Goal: Download file/media

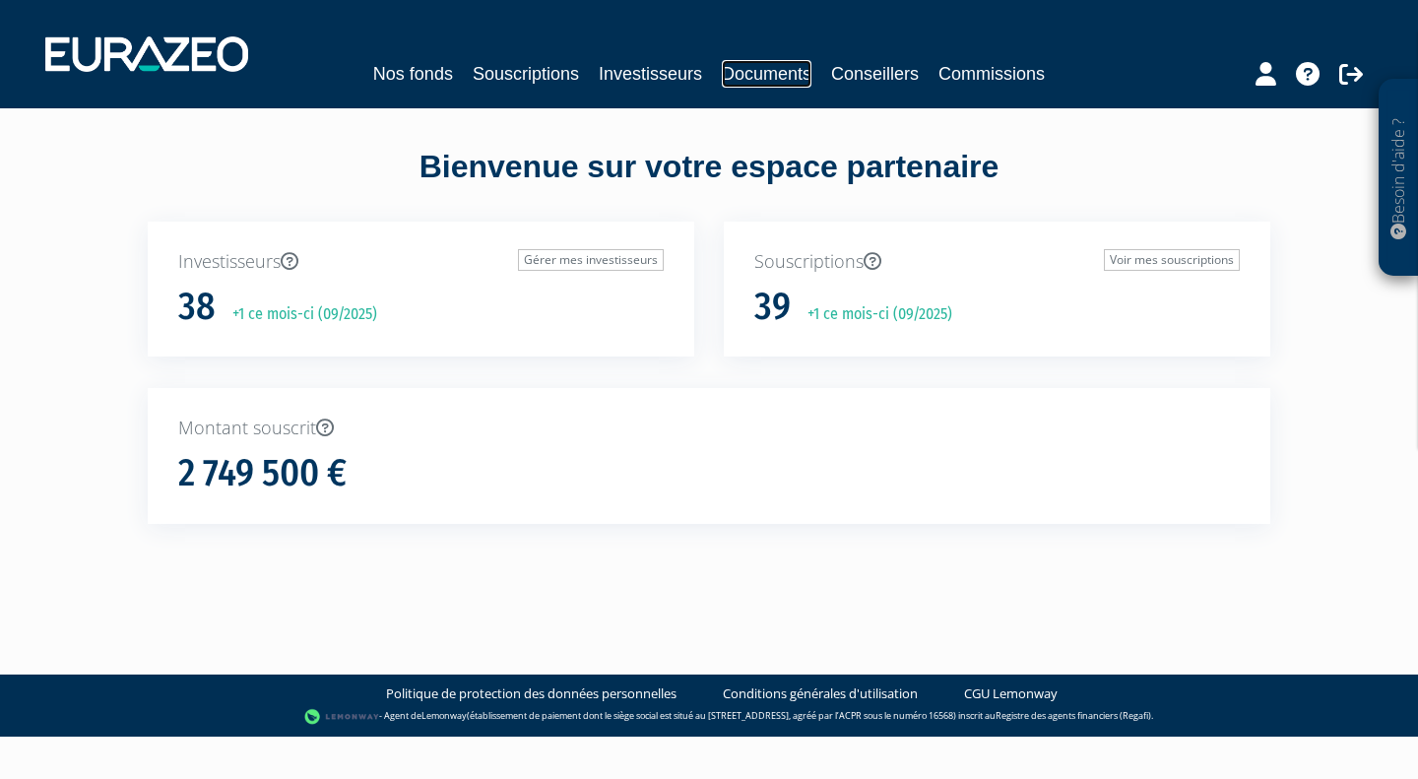
click at [752, 73] on link "Documents" at bounding box center [767, 74] width 90 height 28
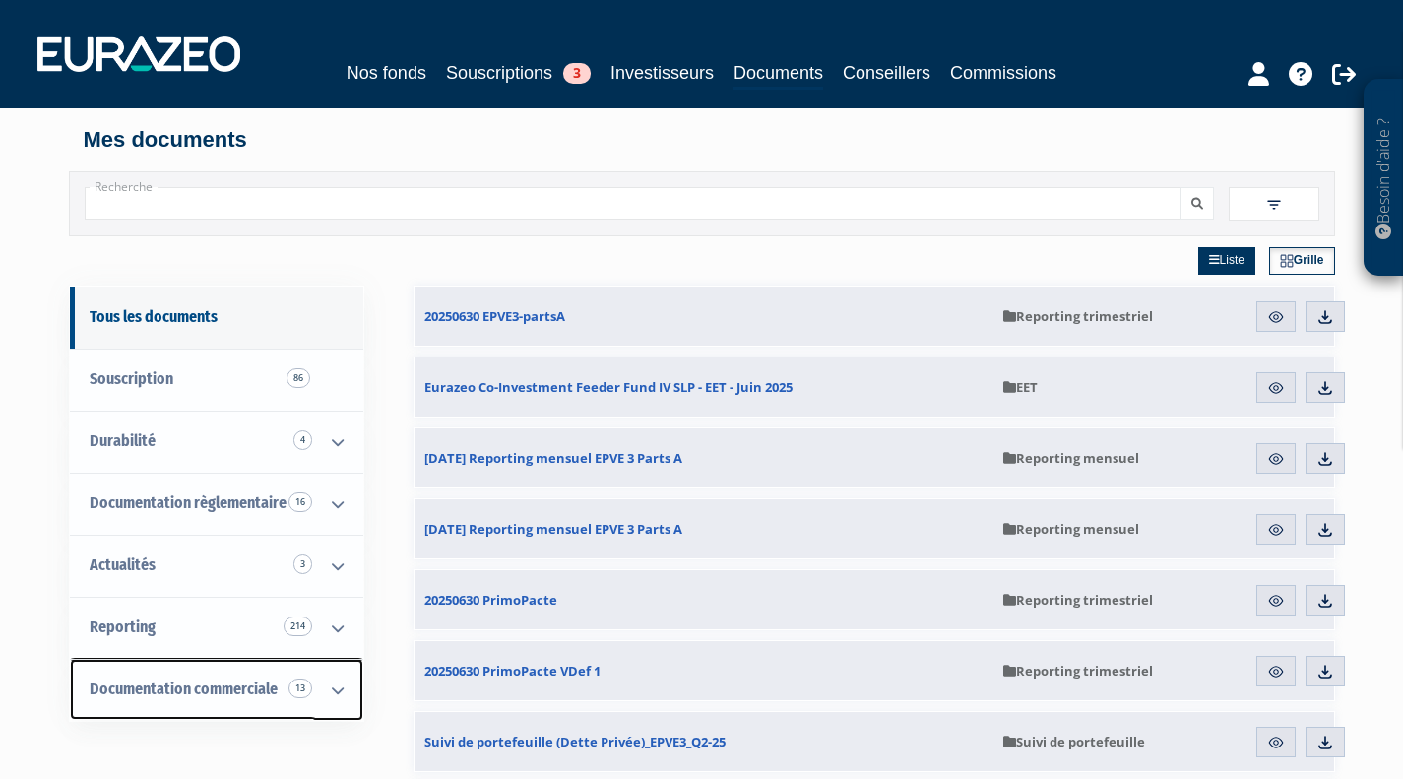
click at [244, 670] on link "Documentation commerciale 13" at bounding box center [216, 690] width 293 height 62
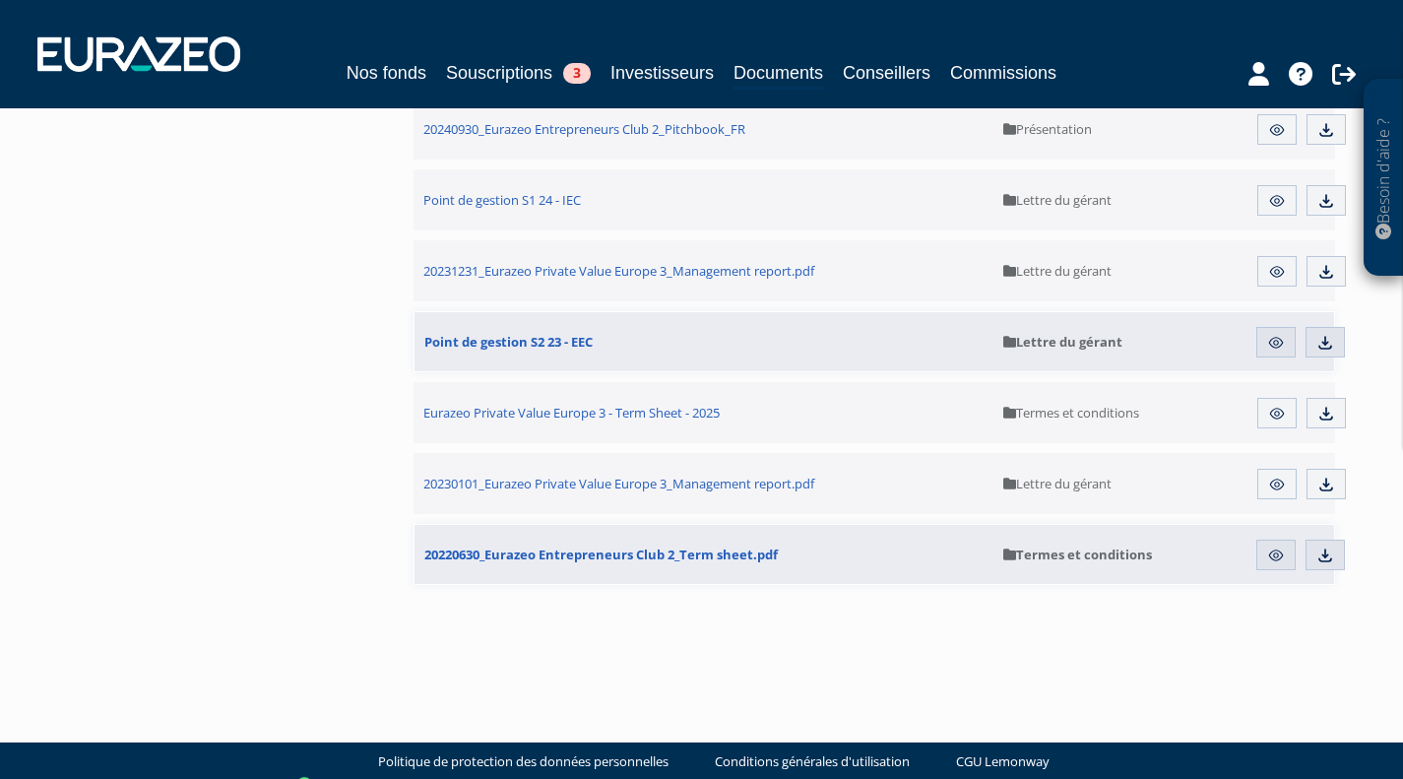
scroll to position [1248, 0]
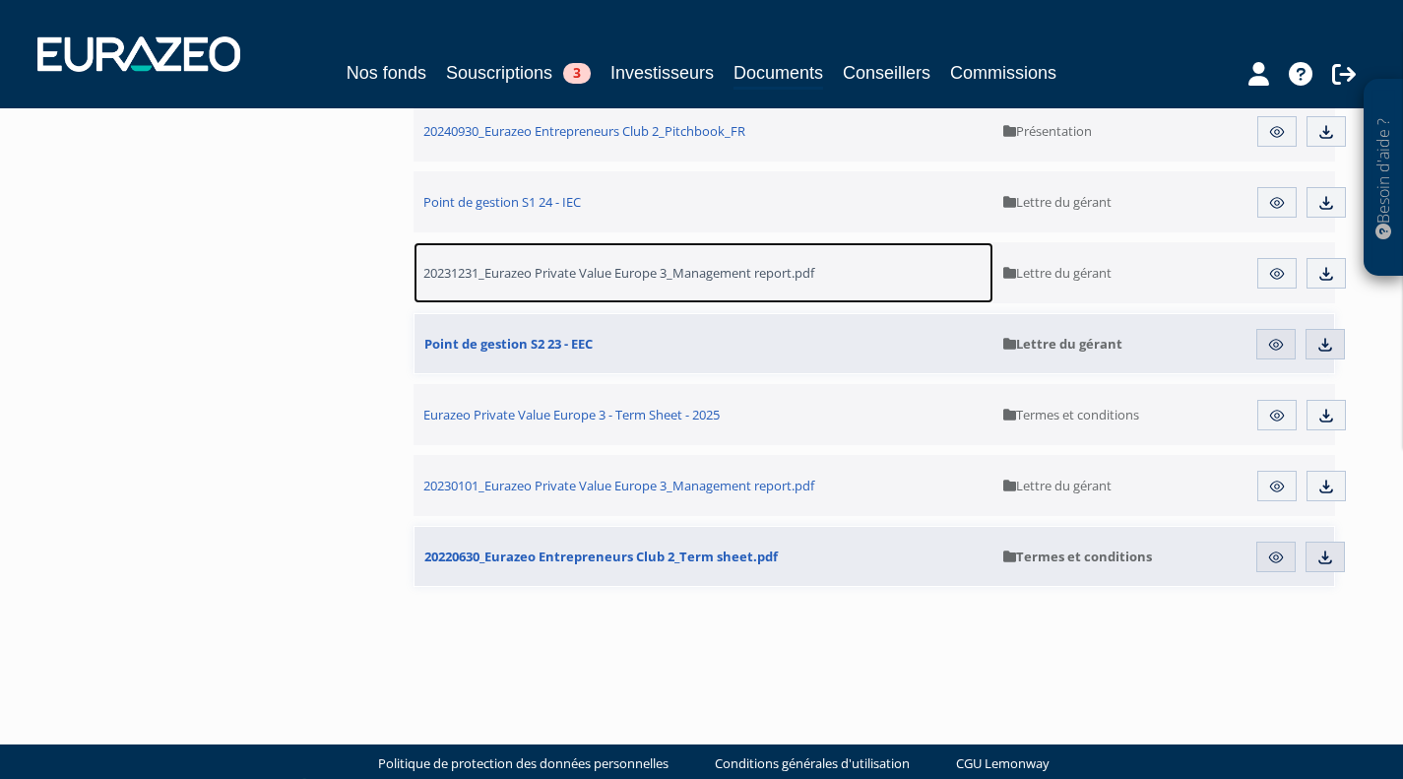
click at [760, 266] on span "20231231_Eurazeo Private Value Europe 3_Management report.pdf" at bounding box center [618, 273] width 391 height 18
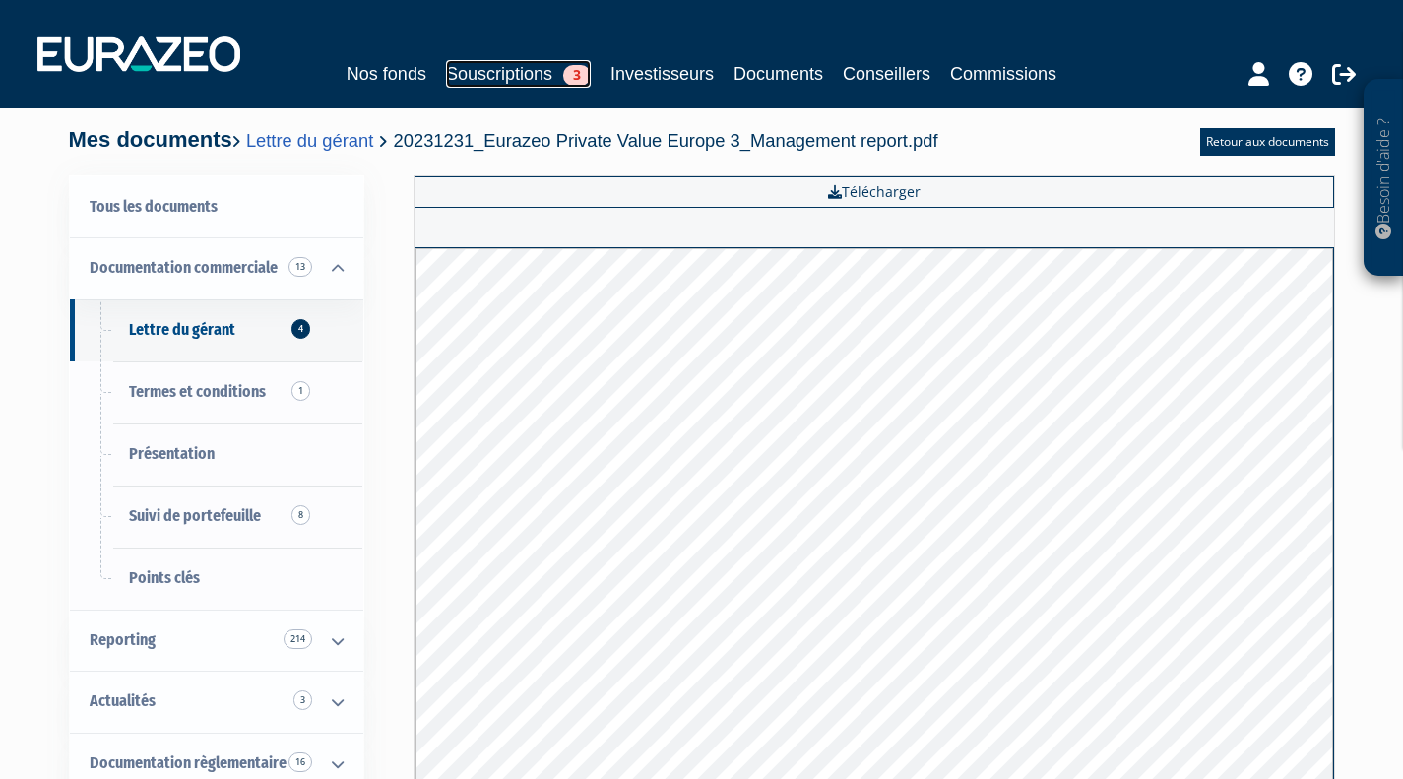
click at [498, 84] on link "Souscriptions 3" at bounding box center [518, 74] width 145 height 28
